Goal: Information Seeking & Learning: Learn about a topic

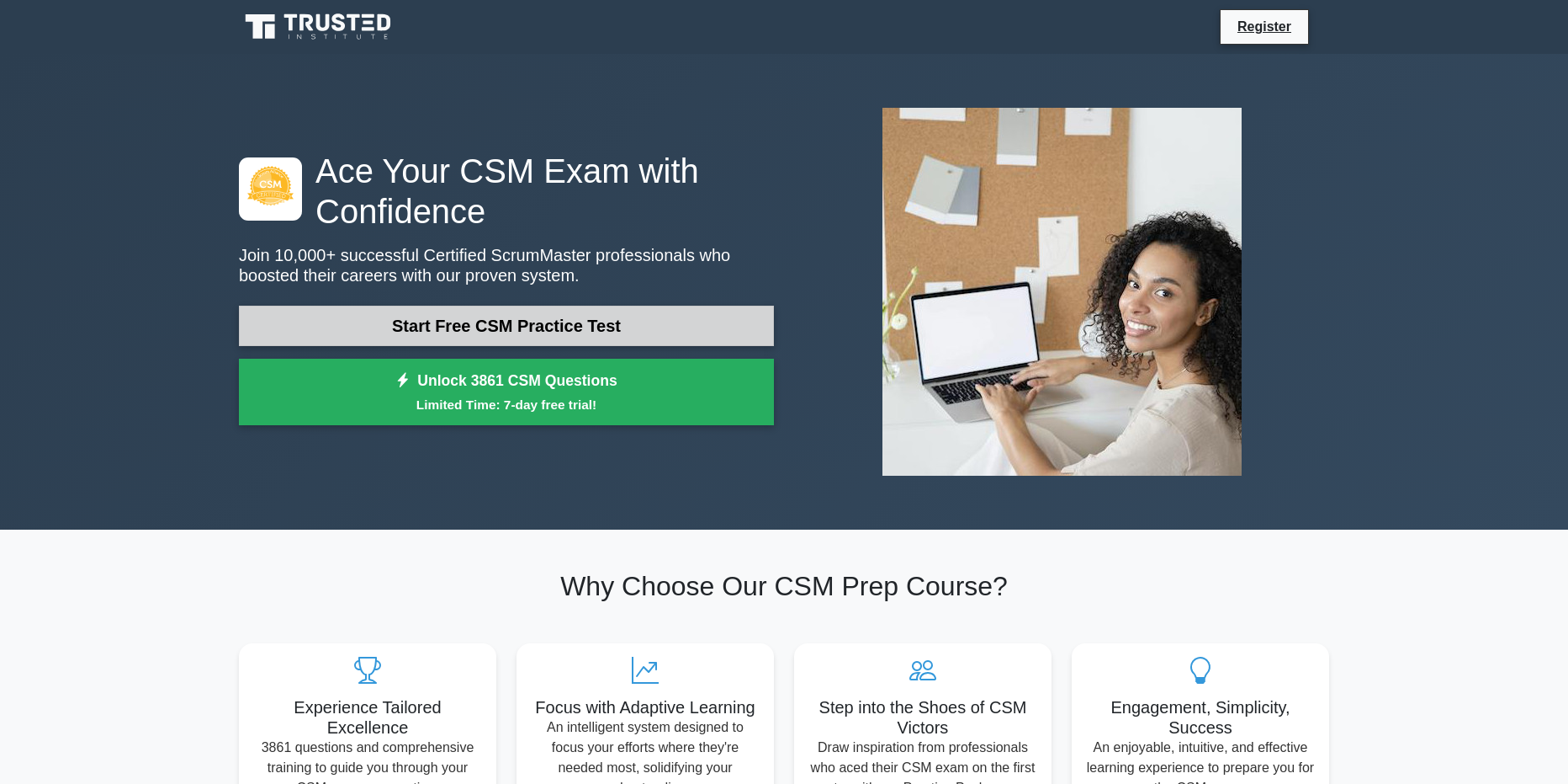
click at [594, 324] on link "Start Free CSM Practice Test" at bounding box center [507, 326] width 535 height 41
